Goal: Information Seeking & Learning: Find specific fact

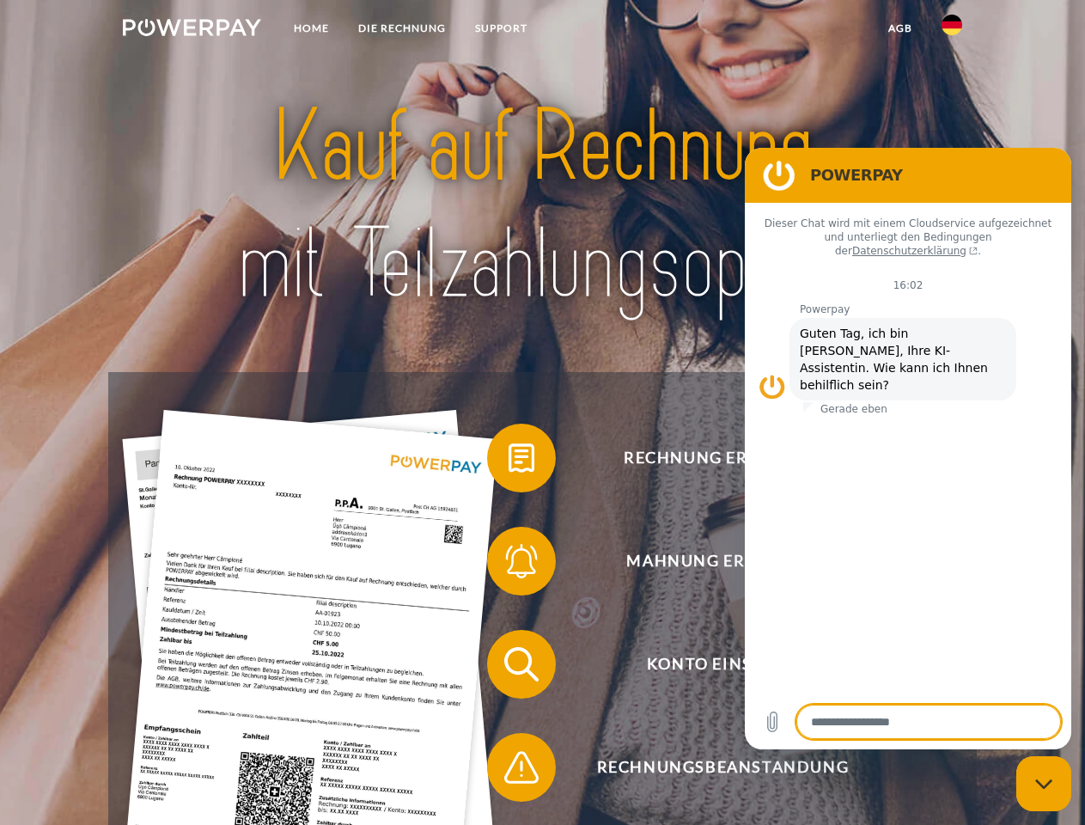
click at [192, 30] on img at bounding box center [192, 27] width 138 height 17
click at [952, 30] on img at bounding box center [952, 25] width 21 height 21
click at [900, 28] on link "agb" at bounding box center [900, 28] width 53 height 31
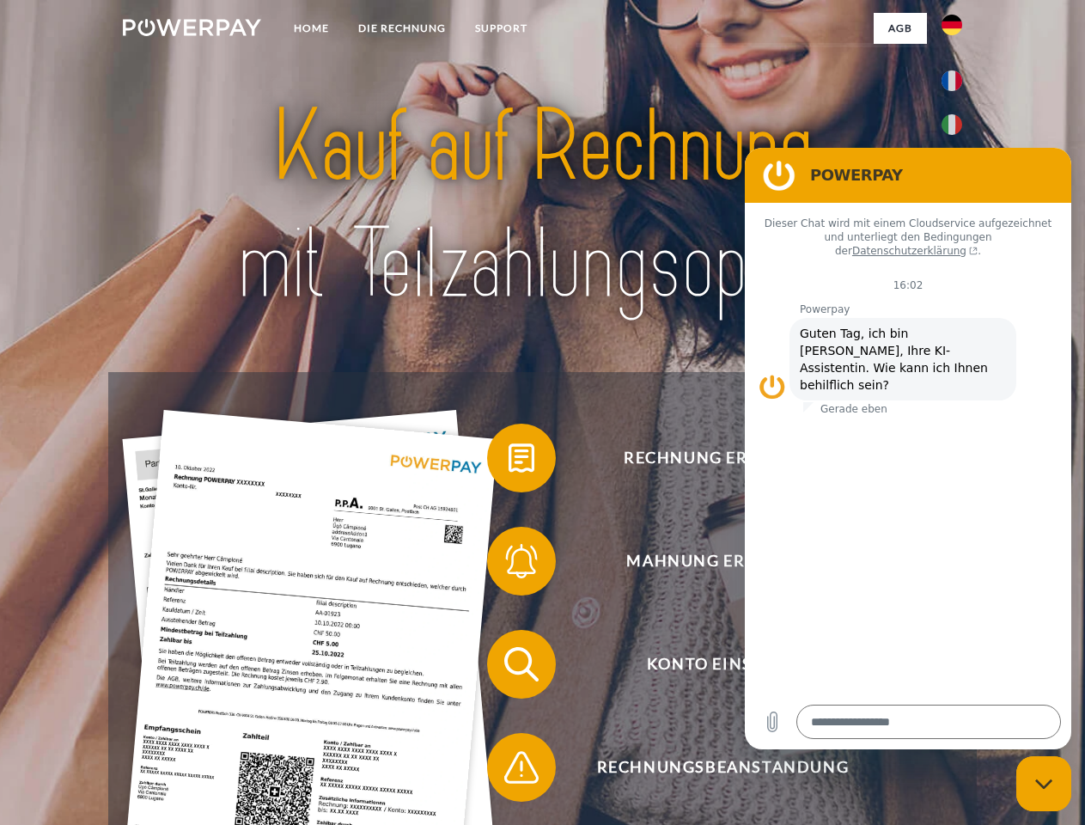
click at [509, 462] on span at bounding box center [496, 458] width 86 height 86
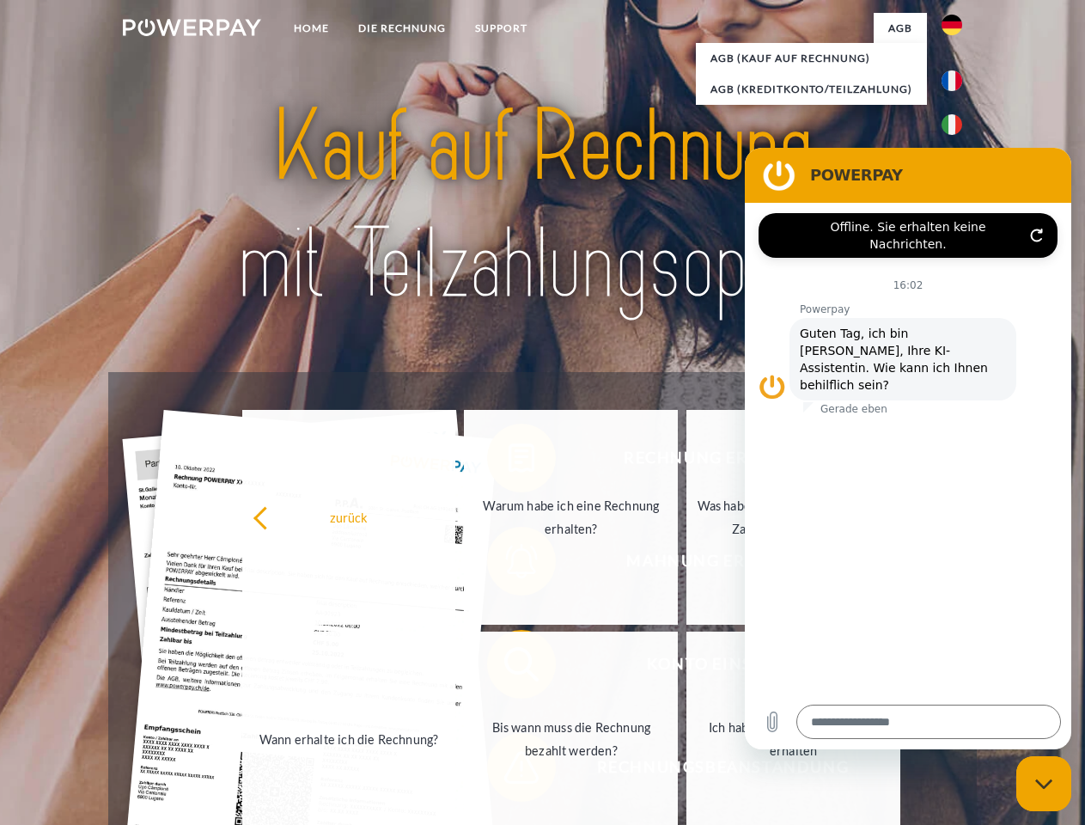
click at [456, 668] on link "Wann erhalte ich die Rechnung?" at bounding box center [349, 739] width 214 height 215
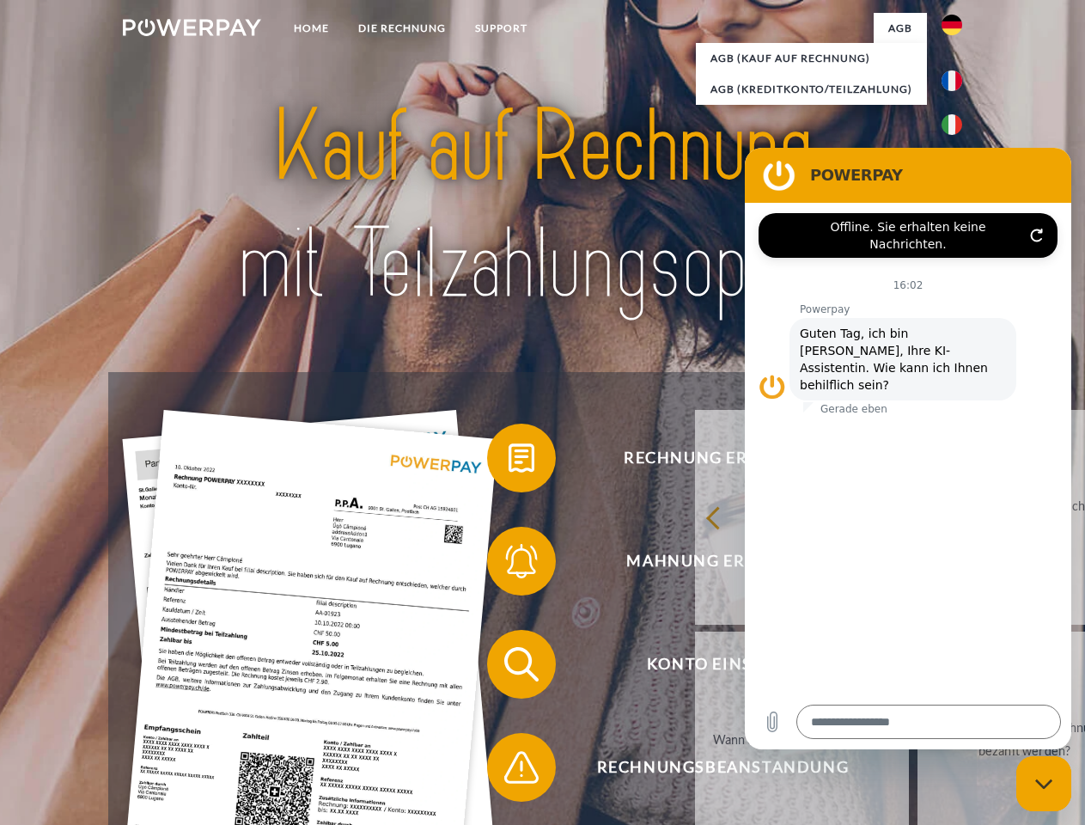
click at [509, 771] on span at bounding box center [496, 767] width 86 height 86
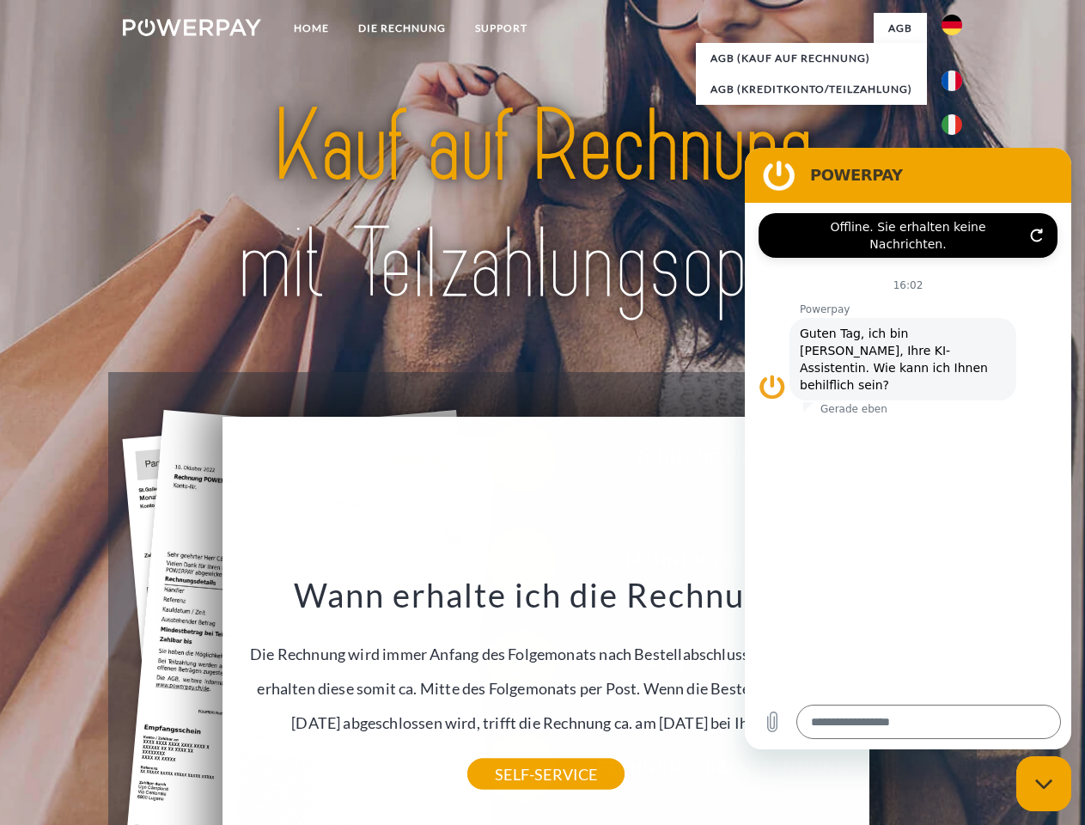
click at [1044, 784] on icon "Messaging-Fenster schließen" at bounding box center [1045, 784] width 18 height 11
type textarea "*"
